Goal: Check status: Check status

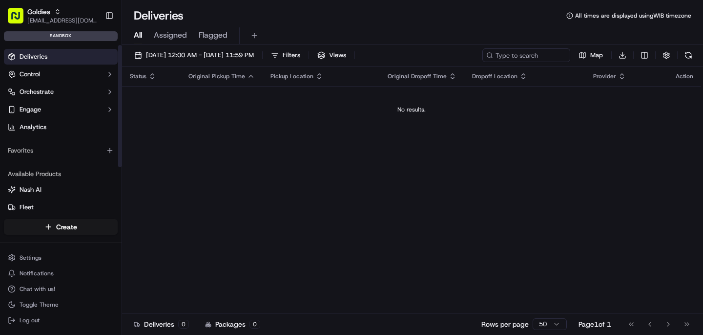
click at [70, 63] on link "Deliveries" at bounding box center [61, 57] width 114 height 16
click at [71, 58] on link "Deliveries" at bounding box center [61, 57] width 114 height 16
click at [66, 55] on link "Deliveries" at bounding box center [61, 57] width 114 height 16
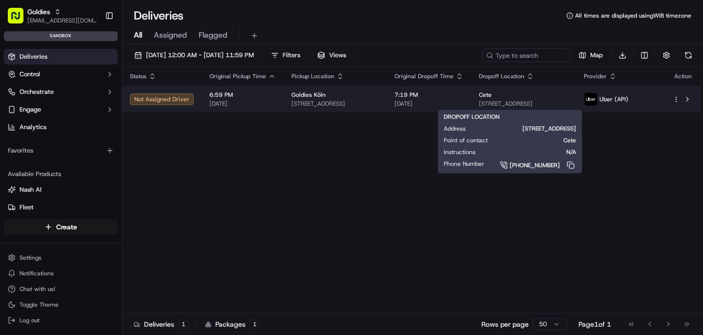
click at [479, 99] on div "Cete [STREET_ADDRESS], 10997, DE" at bounding box center [523, 99] width 89 height 17
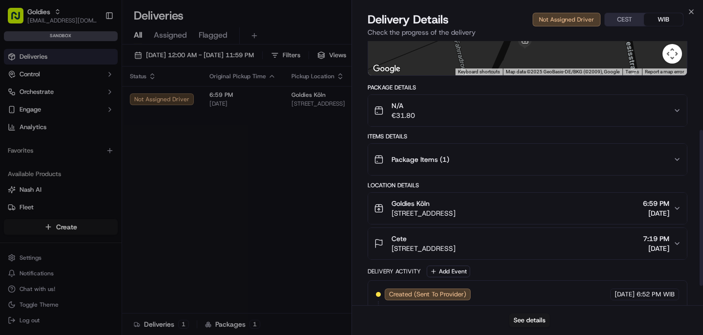
scroll to position [183, 0]
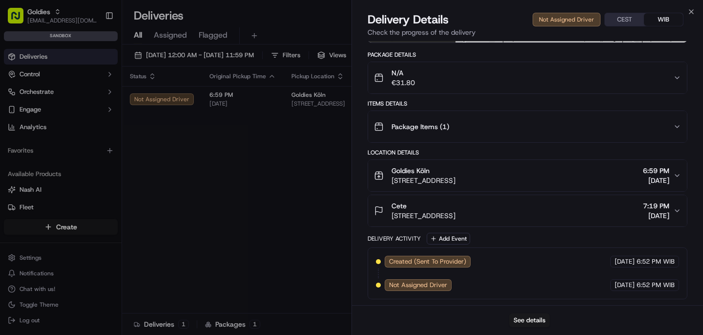
click at [666, 205] on span "7:19 PM" at bounding box center [656, 206] width 26 height 10
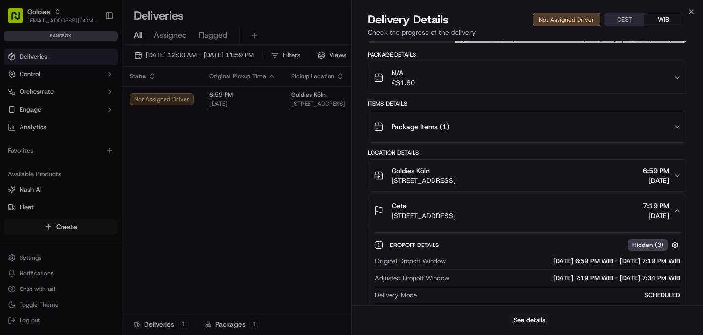
click at [667, 206] on span "7:19 PM" at bounding box center [656, 206] width 26 height 10
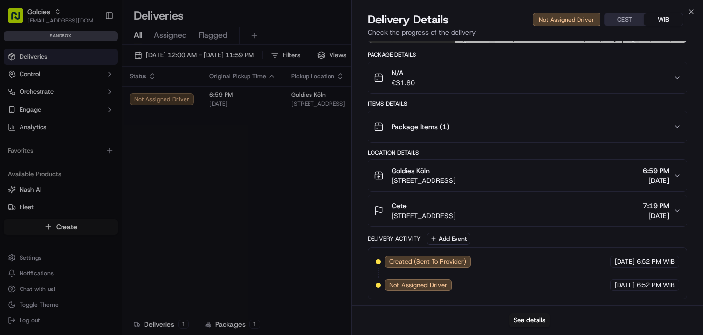
click at [669, 184] on span "[DATE]" at bounding box center [656, 180] width 26 height 10
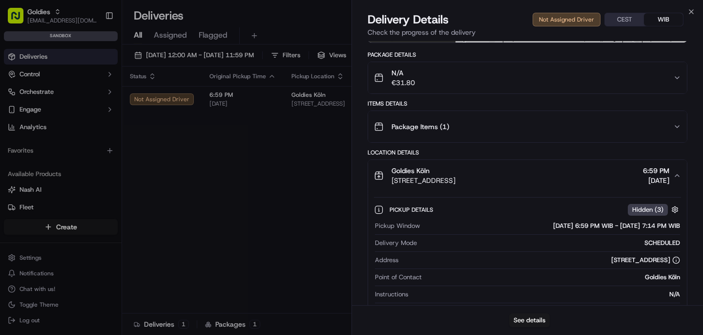
click at [669, 184] on span "[DATE]" at bounding box center [656, 180] width 26 height 10
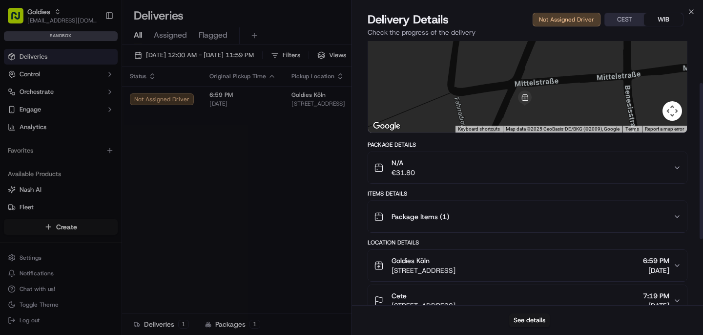
scroll to position [0, 0]
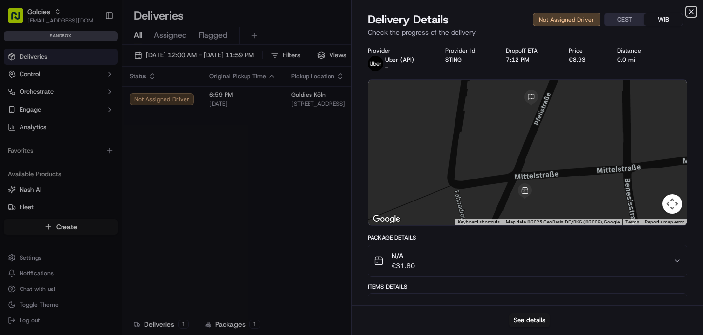
click at [692, 9] on icon "button" at bounding box center [692, 12] width 8 height 8
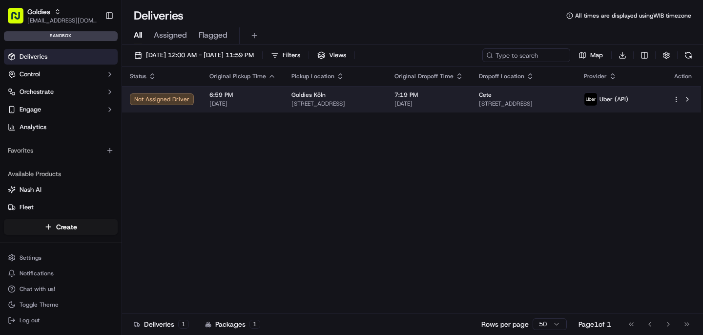
click at [197, 104] on td "Not Assigned Driver" at bounding box center [162, 99] width 80 height 26
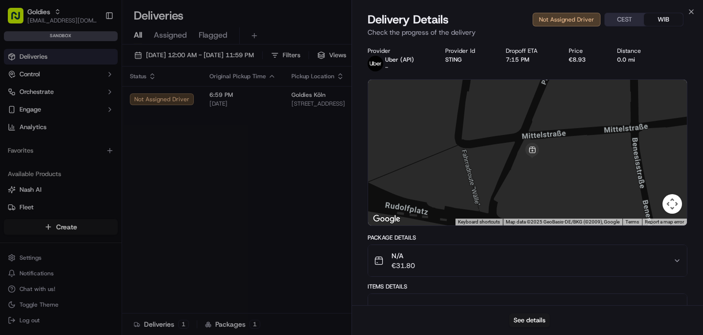
click at [669, 210] on button "Map camera controls" at bounding box center [673, 204] width 20 height 20
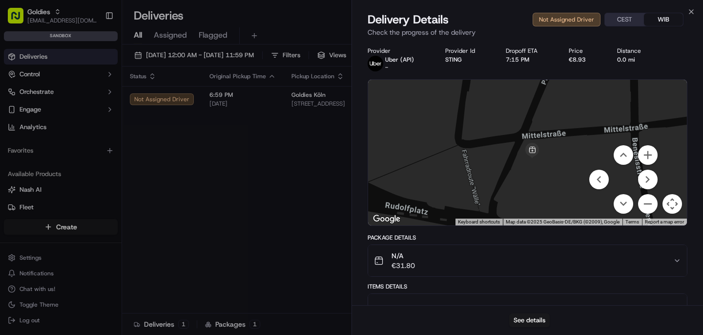
click at [675, 208] on button "Map camera controls" at bounding box center [673, 204] width 20 height 20
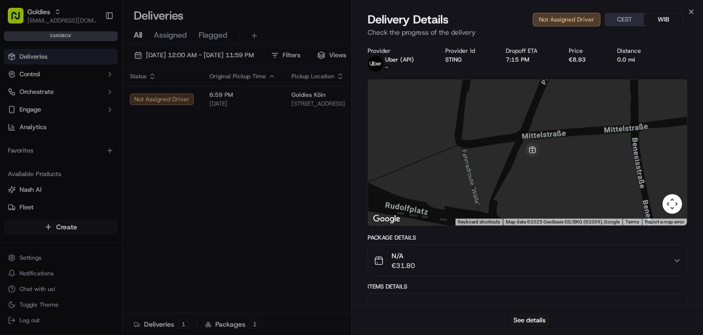
scroll to position [183, 0]
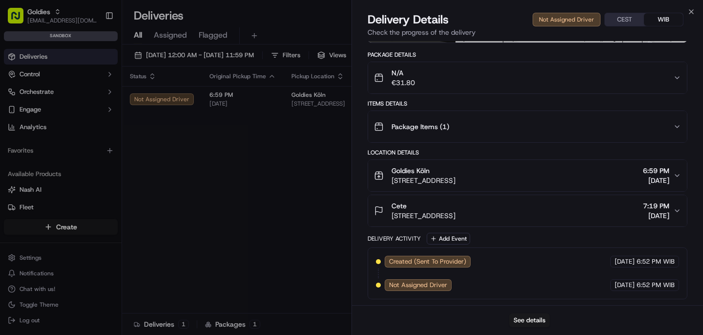
click at [456, 218] on span "[STREET_ADDRESS]" at bounding box center [424, 216] width 64 height 10
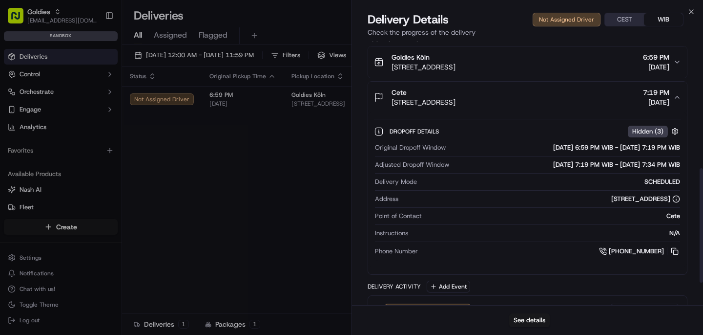
scroll to position [282, 0]
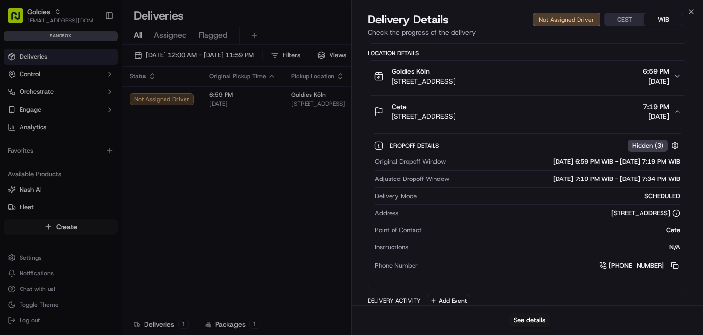
click at [659, 144] on span "Hidden ( 3 )" at bounding box center [648, 145] width 31 height 9
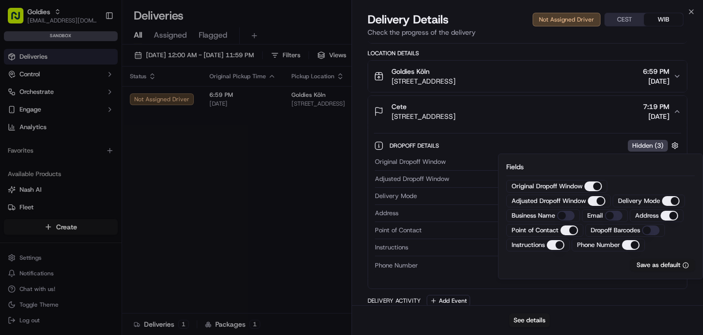
click at [659, 144] on span "Hidden ( 3 )" at bounding box center [648, 145] width 31 height 9
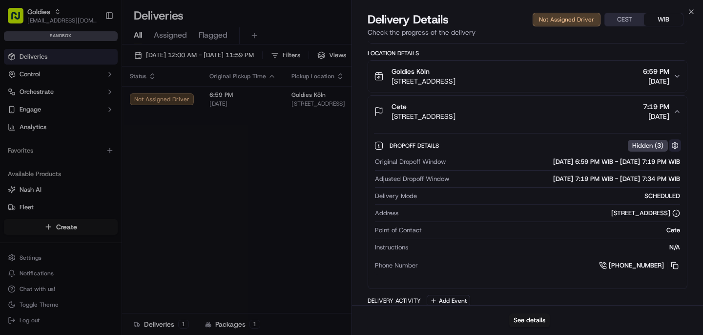
click at [675, 144] on button "button" at bounding box center [675, 145] width 12 height 12
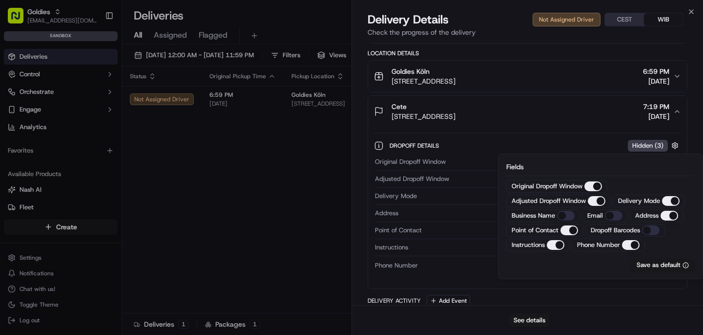
click at [528, 143] on div "Dropoff Details Hidden ( 3 )" at bounding box center [536, 145] width 292 height 12
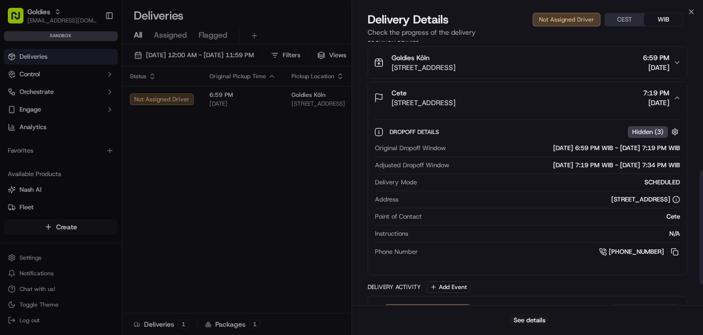
scroll to position [297, 0]
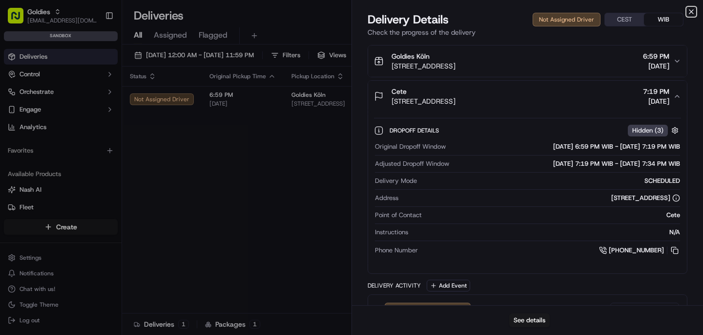
click at [691, 14] on icon "button" at bounding box center [692, 12] width 8 height 8
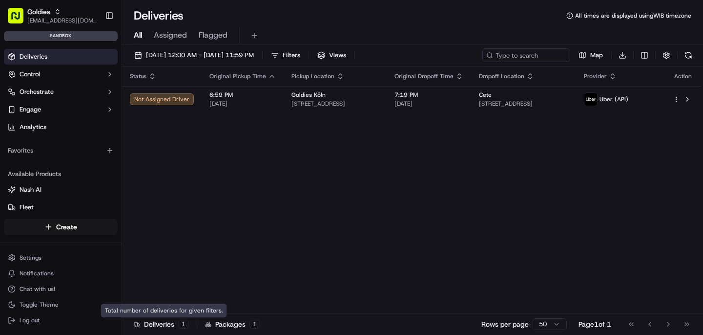
click at [174, 328] on div "Deliveries 1" at bounding box center [161, 324] width 55 height 10
